Goal: Information Seeking & Learning: Learn about a topic

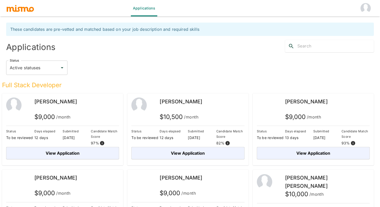
click at [360, 6] on button "account of current user" at bounding box center [365, 8] width 16 height 16
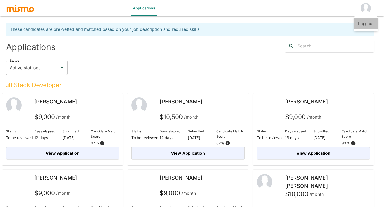
click at [362, 23] on li "Log out" at bounding box center [366, 23] width 24 height 10
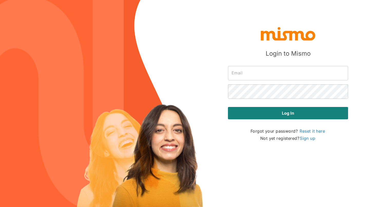
click at [254, 70] on input "text" at bounding box center [288, 73] width 120 height 14
type input "[EMAIL_ADDRESS][DOMAIN_NAME]"
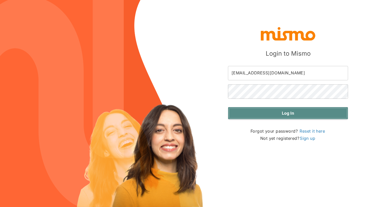
click at [253, 109] on button "Log in" at bounding box center [288, 113] width 120 height 12
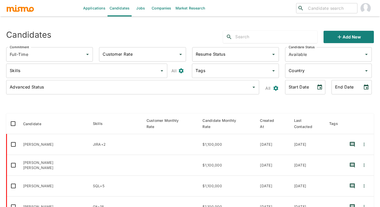
click at [142, 8] on link "Jobs" at bounding box center [141, 8] width 18 height 16
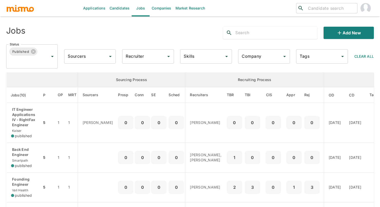
click at [276, 56] on input "Company" at bounding box center [259, 57] width 39 height 10
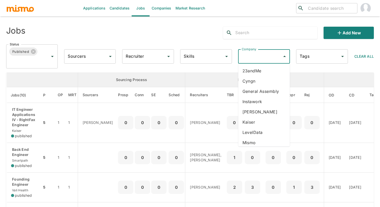
click at [253, 80] on li "Cyngn" at bounding box center [264, 81] width 52 height 10
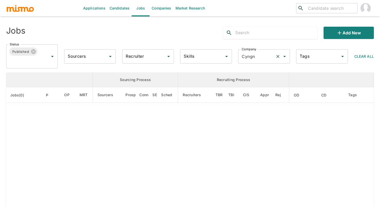
click at [277, 56] on icon "Clear" at bounding box center [277, 56] width 5 height 5
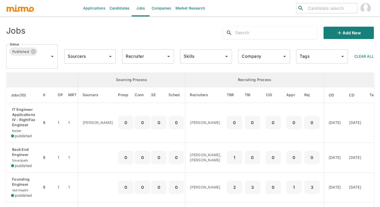
click at [272, 56] on input "Company" at bounding box center [259, 57] width 39 height 10
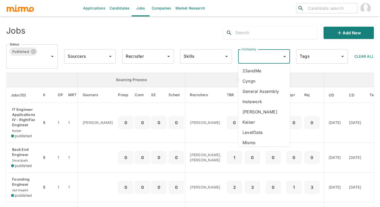
click at [257, 71] on li "23andMe" at bounding box center [264, 71] width 52 height 10
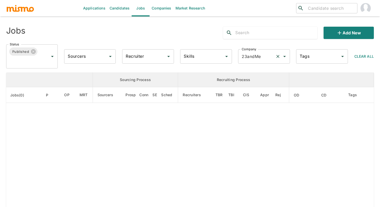
click at [262, 57] on input "23andMe" at bounding box center [256, 57] width 33 height 10
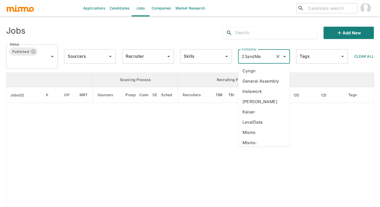
click at [259, 101] on li "[PERSON_NAME]" at bounding box center [264, 101] width 52 height 10
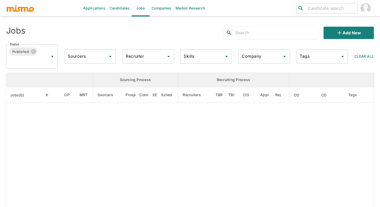
type input "[PERSON_NAME]"
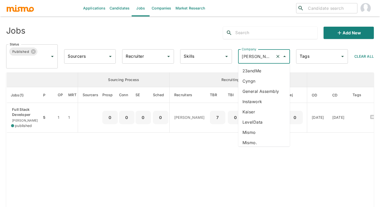
click at [263, 59] on input "[PERSON_NAME]" at bounding box center [256, 57] width 33 height 10
click at [253, 122] on li "LevelData" at bounding box center [264, 122] width 52 height 10
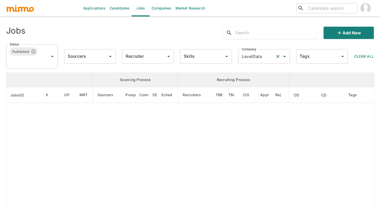
click at [263, 56] on input "LevelData" at bounding box center [256, 57] width 33 height 10
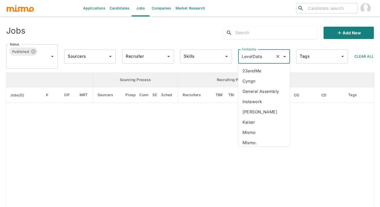
scroll to position [78, 0]
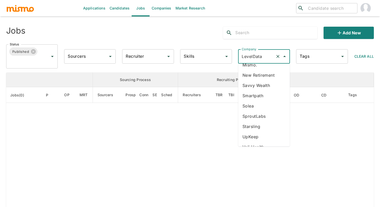
click at [183, 26] on div "Jobs Add new" at bounding box center [188, 31] width 372 height 16
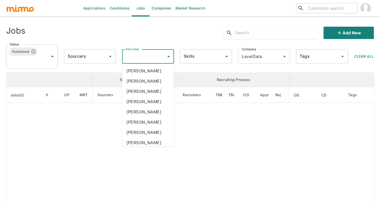
click at [159, 59] on input "Recruiter" at bounding box center [143, 57] width 39 height 10
type input "car"
click at [147, 102] on li "[PERSON_NAME]" at bounding box center [148, 101] width 52 height 10
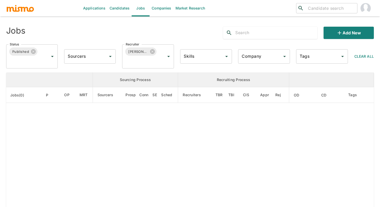
type input "LevelData"
click at [144, 64] on input "Recruiter" at bounding box center [140, 61] width 33 height 10
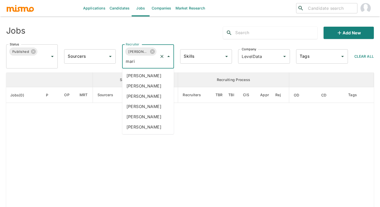
type input "[PERSON_NAME]"
click at [141, 86] on li "[PERSON_NAME]" at bounding box center [148, 86] width 52 height 10
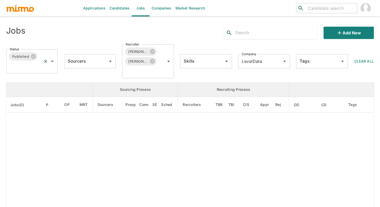
click at [40, 71] on input "Status" at bounding box center [24, 66] width 33 height 10
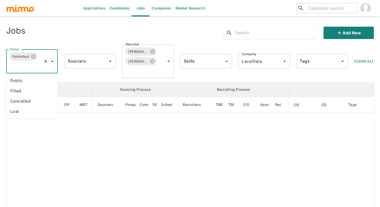
click at [27, 81] on li "Public" at bounding box center [32, 80] width 52 height 10
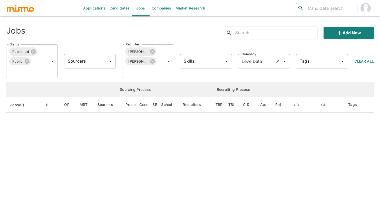
click at [279, 61] on icon "Clear" at bounding box center [277, 61] width 5 height 5
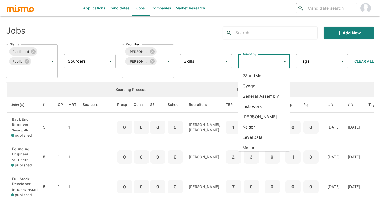
click at [272, 62] on input "Company" at bounding box center [259, 61] width 39 height 10
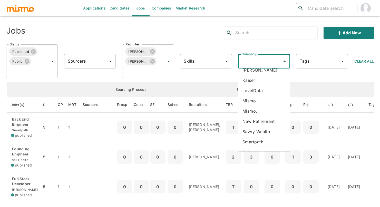
scroll to position [50, 0]
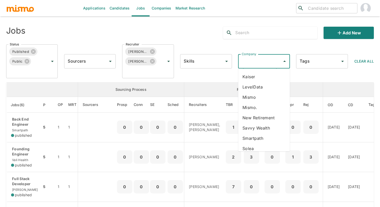
click at [265, 118] on li "New Retirement" at bounding box center [264, 118] width 52 height 10
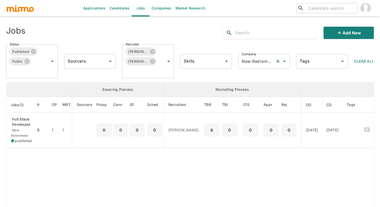
click at [276, 62] on icon "Clear" at bounding box center [277, 61] width 5 height 5
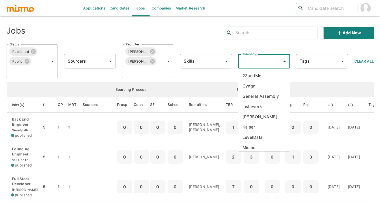
click at [274, 61] on input "Company" at bounding box center [259, 61] width 39 height 10
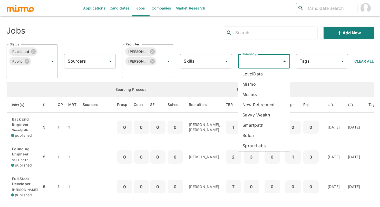
scroll to position [63, 0]
click at [256, 115] on li "Savvy Wealth" at bounding box center [264, 115] width 52 height 10
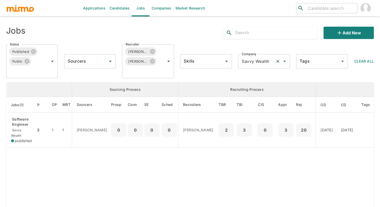
click at [258, 62] on input "Savvy Wealth" at bounding box center [256, 61] width 33 height 10
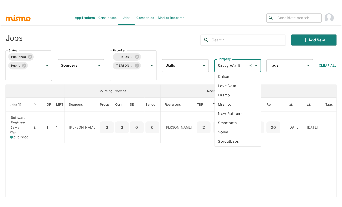
scroll to position [64, 0]
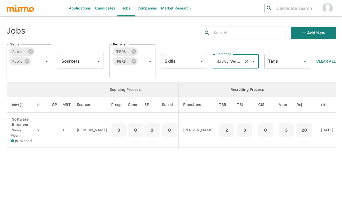
click at [247, 62] on icon "Clear" at bounding box center [246, 61] width 5 height 5
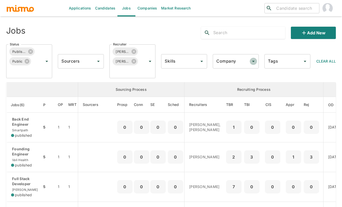
click at [253, 61] on icon "Open" at bounding box center [253, 61] width 3 height 1
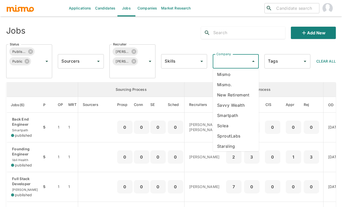
scroll to position [79, 0]
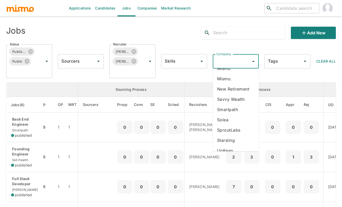
click at [238, 115] on li "Smartpath" at bounding box center [236, 109] width 46 height 10
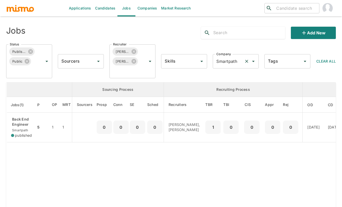
click at [245, 61] on icon "Clear" at bounding box center [246, 61] width 5 height 5
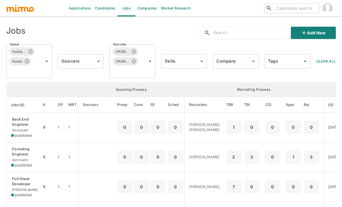
click at [247, 62] on input "Company" at bounding box center [232, 61] width 34 height 10
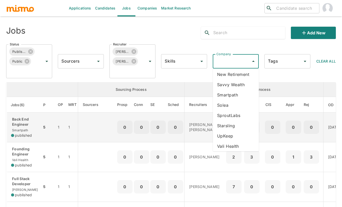
scroll to position [94, 0]
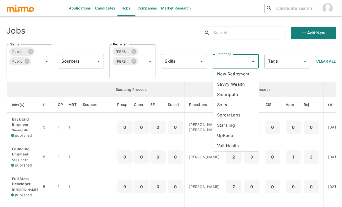
click at [238, 110] on li "Solea" at bounding box center [236, 105] width 46 height 10
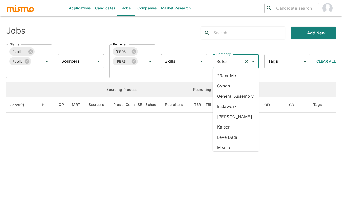
click at [239, 60] on input "Solea" at bounding box center [228, 61] width 27 height 10
click at [248, 60] on icon "Clear" at bounding box center [246, 61] width 5 height 5
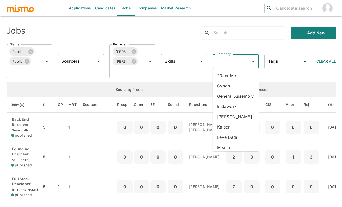
click at [245, 64] on input "Company" at bounding box center [232, 61] width 34 height 10
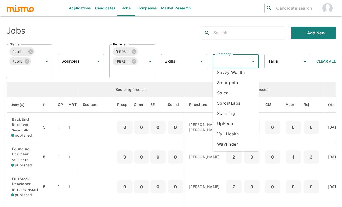
click at [238, 136] on li "Vali Health" at bounding box center [236, 134] width 46 height 10
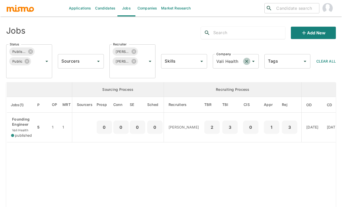
click at [246, 63] on icon "Clear" at bounding box center [246, 61] width 5 height 5
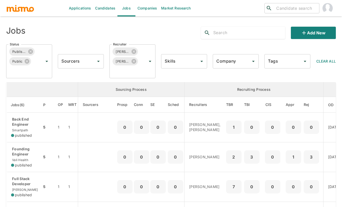
click at [251, 62] on icon "Open" at bounding box center [253, 61] width 6 height 6
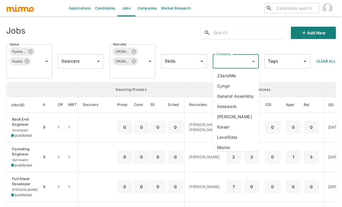
scroll to position [113, 0]
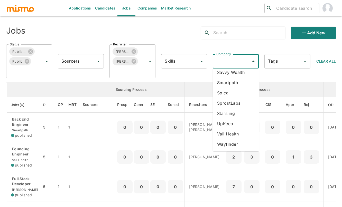
click at [230, 115] on li "Starsling" at bounding box center [236, 113] width 46 height 10
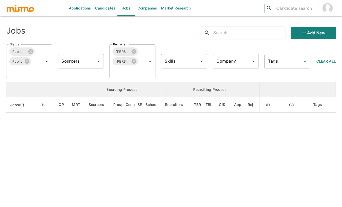
type input "Starsling"
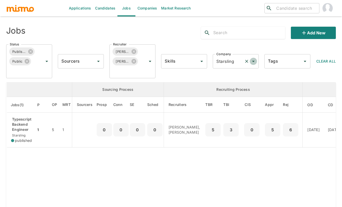
click at [254, 61] on icon "Open" at bounding box center [253, 61] width 6 height 6
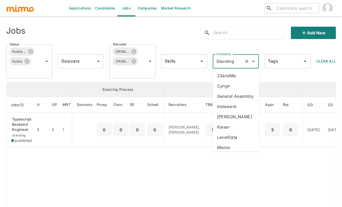
scroll to position [103, 0]
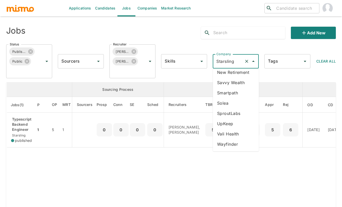
click at [236, 147] on li "Wayfinder" at bounding box center [236, 144] width 46 height 10
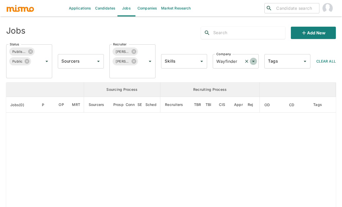
click at [253, 60] on icon "Open" at bounding box center [253, 61] width 6 height 6
